Goal: Task Accomplishment & Management: Manage account settings

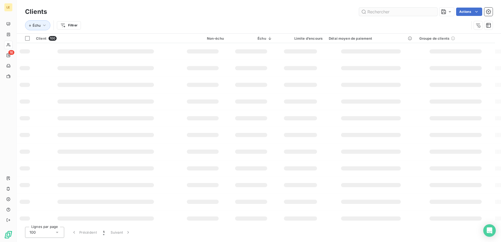
click at [388, 14] on input "text" at bounding box center [398, 12] width 78 height 8
click at [365, 4] on div "Clients Actions Échu Filtrer" at bounding box center [259, 16] width 485 height 33
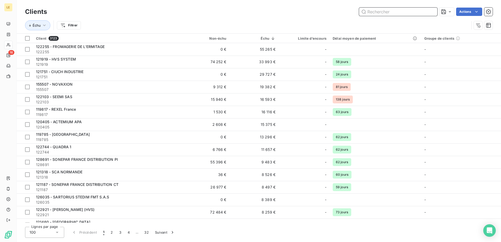
click at [377, 12] on input "text" at bounding box center [398, 12] width 78 height 8
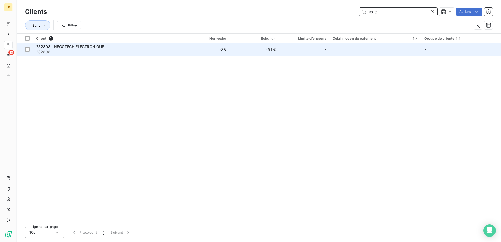
type input "nego"
click at [93, 50] on span "282808" at bounding box center [106, 51] width 141 height 5
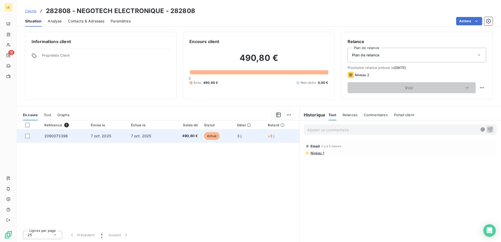
click at [148, 137] on span "7 oct. 2025" at bounding box center [141, 136] width 20 height 4
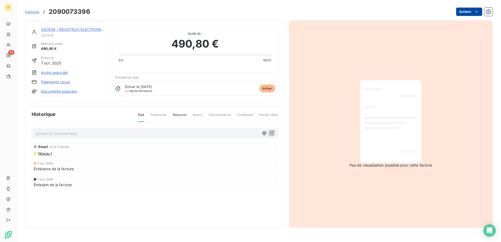
click at [477, 16] on html "LE 16 Factures 2090073396 Actions 282808 - NEGOTECH ELECTRONIQUE 282808 Montant…" at bounding box center [250, 121] width 501 height 242
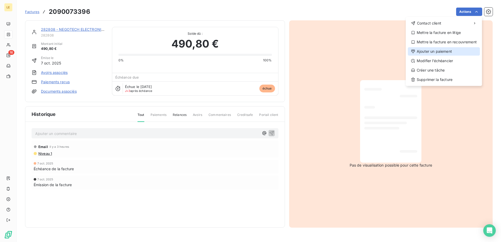
click at [437, 51] on div "Ajouter un paiement" at bounding box center [444, 51] width 72 height 8
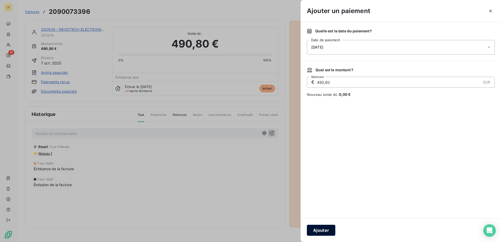
click at [320, 228] on button "Ajouter" at bounding box center [321, 230] width 28 height 11
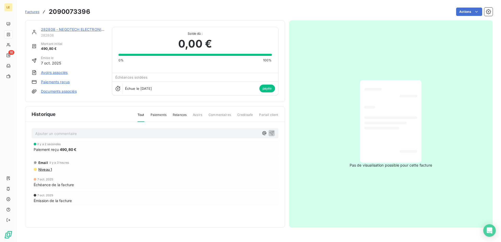
click at [65, 28] on link "282808 - NEGOTECH ELECTRONIQUE" at bounding box center [75, 29] width 68 height 4
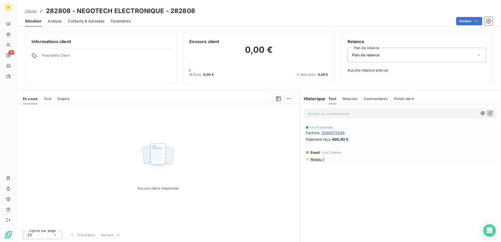
click at [31, 13] on span "Clients" at bounding box center [30, 11] width 11 height 4
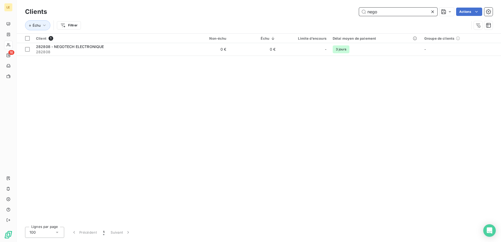
drag, startPoint x: 386, startPoint y: 14, endPoint x: 98, endPoint y: -9, distance: 288.7
click at [359, 8] on input "nego" at bounding box center [398, 12] width 78 height 8
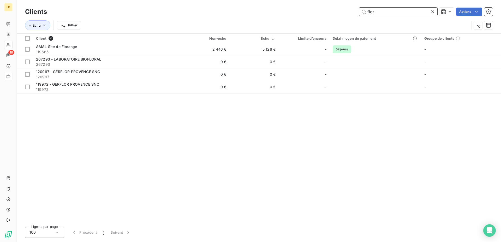
type input "flor"
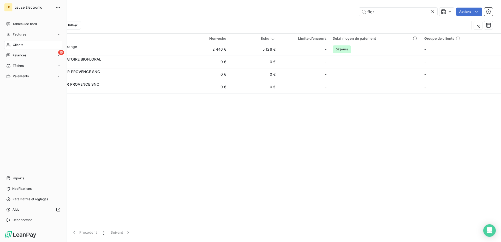
click at [8, 44] on icon at bounding box center [8, 45] width 4 height 4
click at [28, 54] on div "16 Relances" at bounding box center [33, 55] width 58 height 8
drag, startPoint x: 19, startPoint y: 63, endPoint x: 24, endPoint y: 62, distance: 5.3
click at [19, 62] on div "À effectuer" at bounding box center [36, 66] width 52 height 8
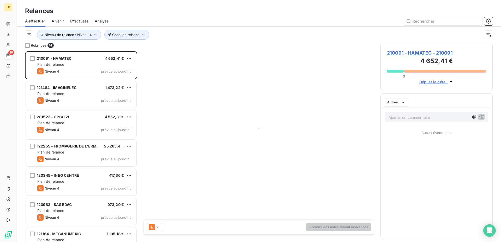
scroll to position [186, 108]
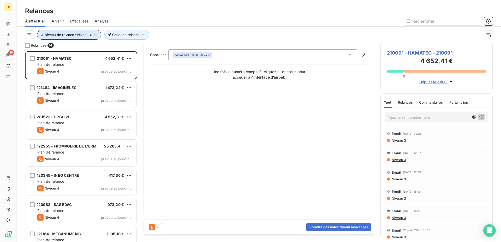
click at [99, 33] on button "Niveau de relance : Niveau 4" at bounding box center [69, 35] width 64 height 10
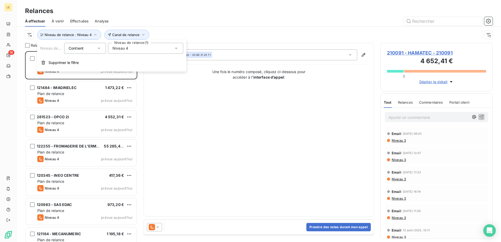
click at [136, 48] on div "Niveau 4" at bounding box center [145, 48] width 75 height 11
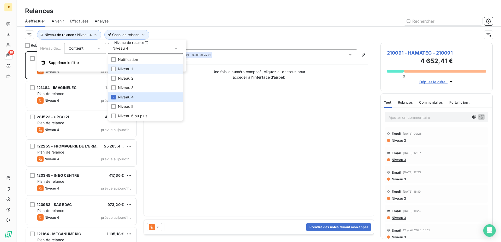
click at [122, 67] on span "Niveau 1" at bounding box center [125, 68] width 15 height 5
click at [235, 34] on div "Canal de relance Niveau de relance : Niveau 4 , ..." at bounding box center [252, 35] width 455 height 10
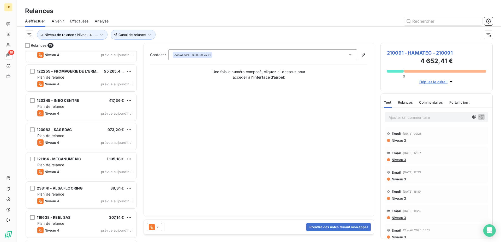
scroll to position [54, 0]
